Goal: Check status: Check status

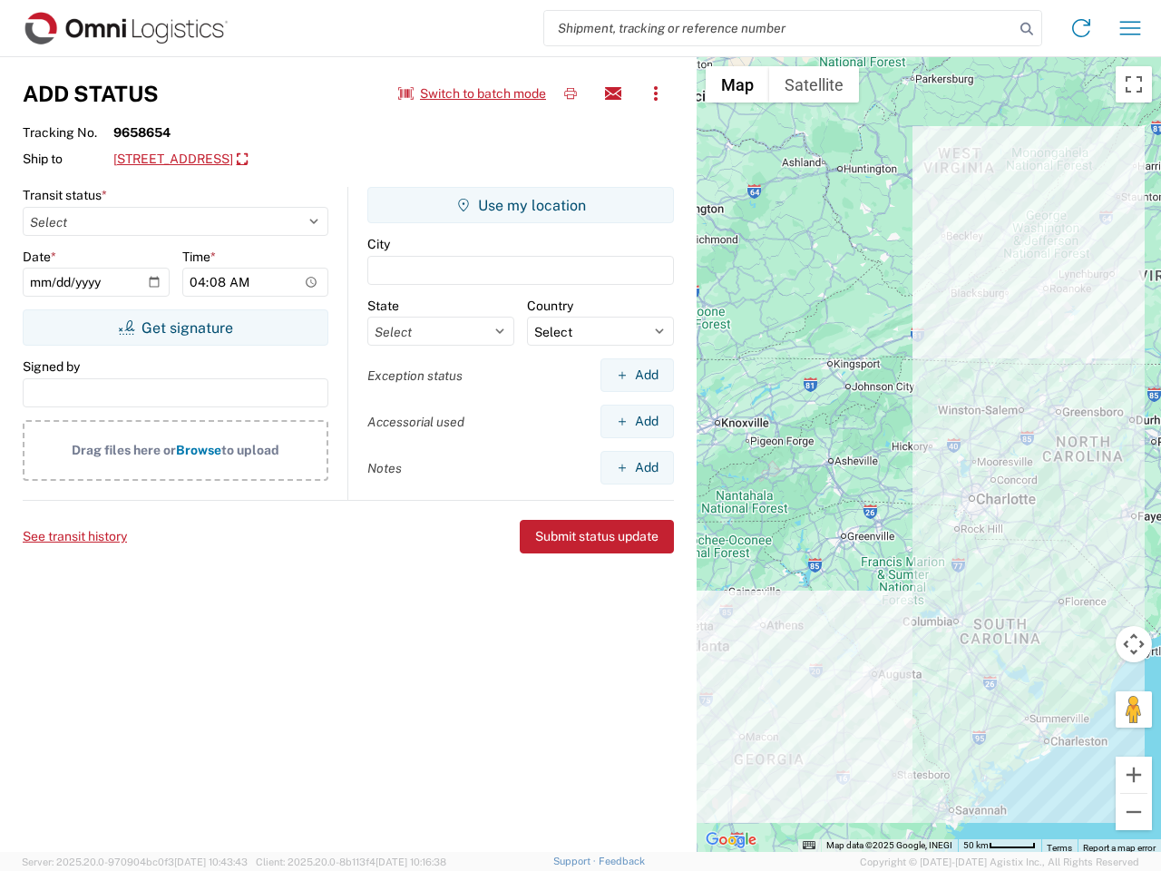
click at [779, 28] on input "search" at bounding box center [779, 28] width 470 height 34
click at [1027, 29] on icon at bounding box center [1026, 28] width 25 height 25
click at [1081, 28] on icon at bounding box center [1081, 28] width 29 height 29
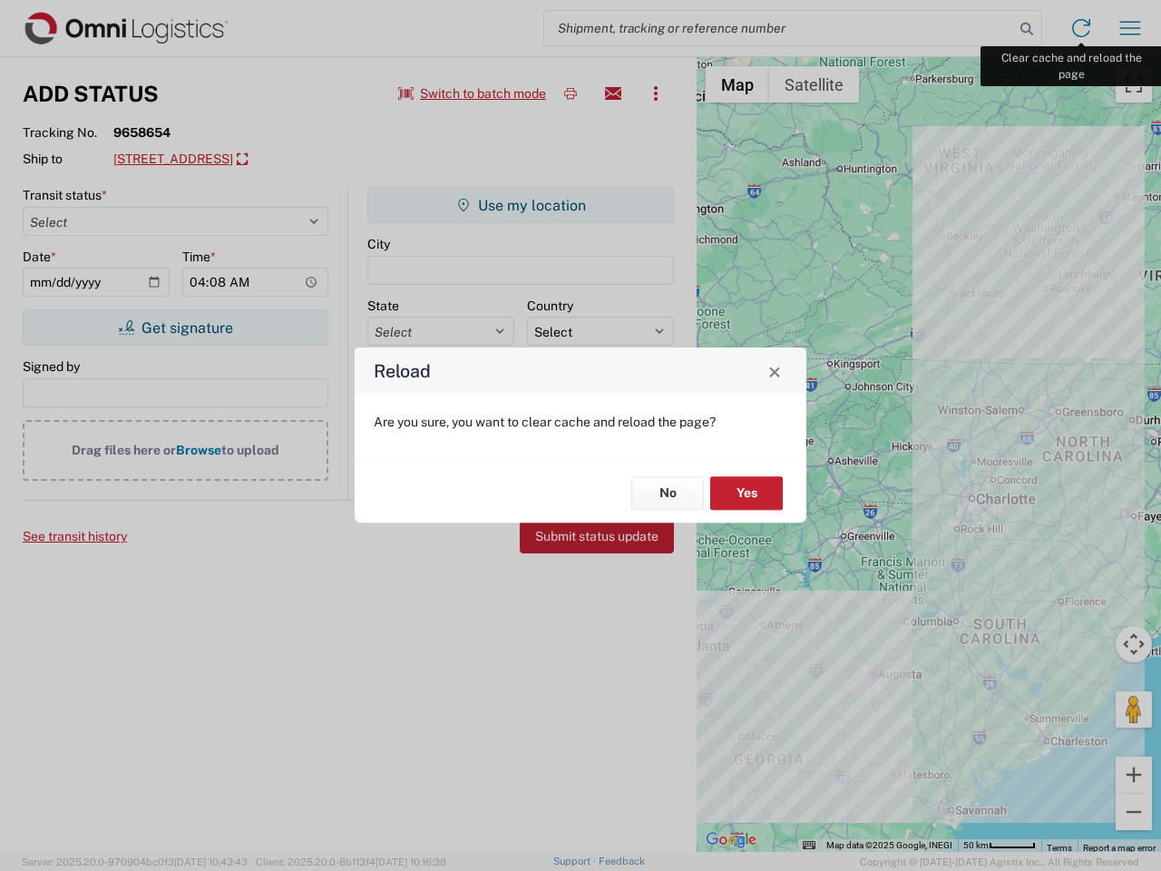
click at [1130, 28] on div "Reload Are you sure, you want to clear cache and reload the page? No Yes" at bounding box center [580, 435] width 1161 height 871
click at [473, 93] on div "Reload Are you sure, you want to clear cache and reload the page? No Yes" at bounding box center [580, 435] width 1161 height 871
click at [571, 93] on div "Reload Are you sure, you want to clear cache and reload the page? No Yes" at bounding box center [580, 435] width 1161 height 871
click at [613, 93] on div "Reload Are you sure, you want to clear cache and reload the page? No Yes" at bounding box center [580, 435] width 1161 height 871
click at [656, 93] on div "Reload Are you sure, you want to clear cache and reload the page? No Yes" at bounding box center [580, 435] width 1161 height 871
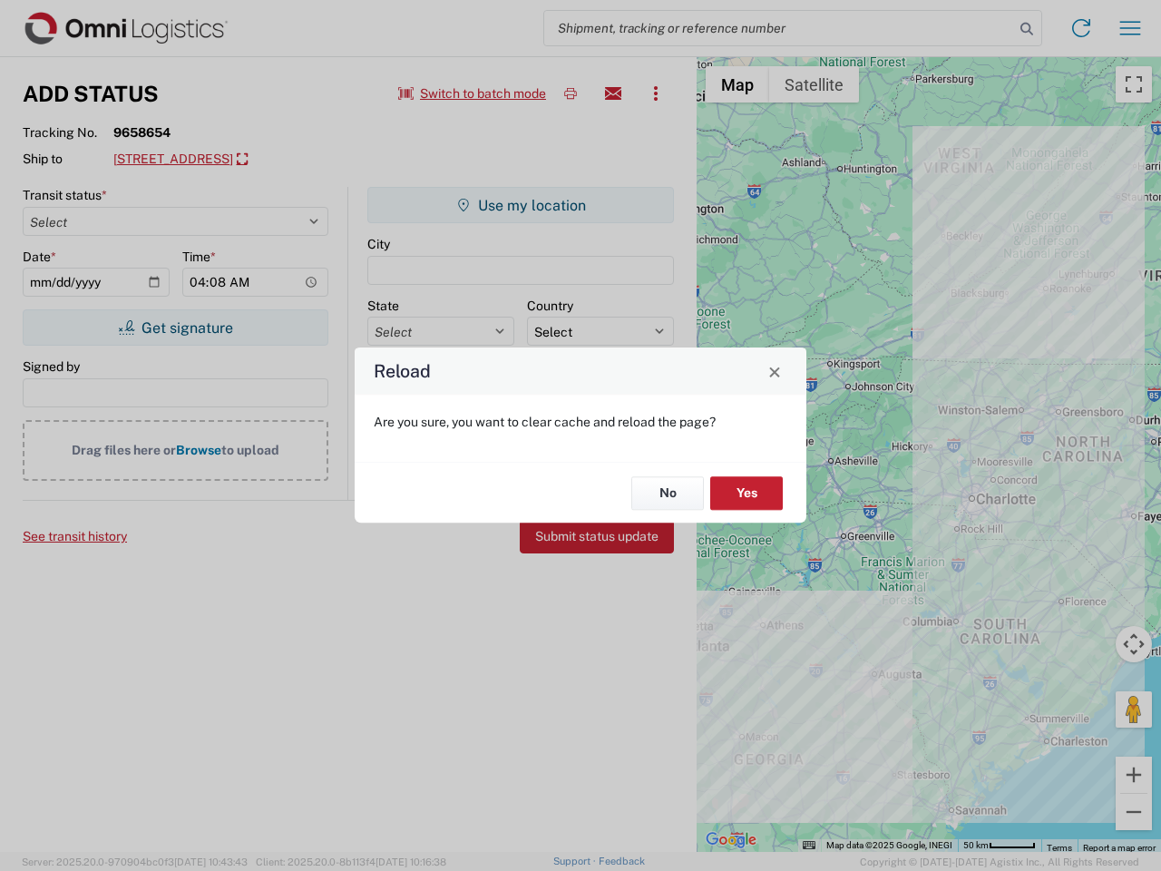
click at [249, 160] on div "Reload Are you sure, you want to clear cache and reload the page? No Yes" at bounding box center [580, 435] width 1161 height 871
click at [175, 328] on div "Reload Are you sure, you want to clear cache and reload the page? No Yes" at bounding box center [580, 435] width 1161 height 871
